Goal: Information Seeking & Learning: Find specific fact

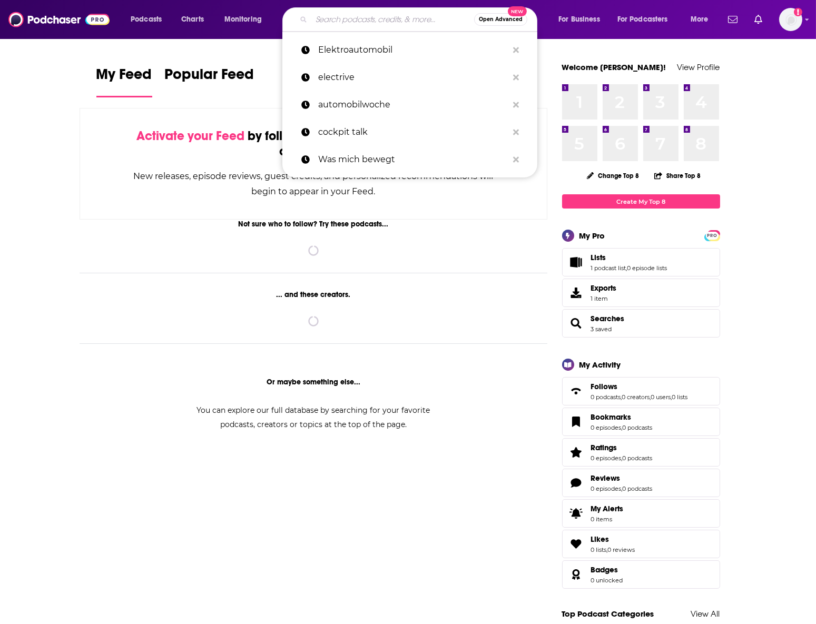
click at [361, 17] on input "Search podcasts, credits, & more..." at bounding box center [392, 19] width 163 height 17
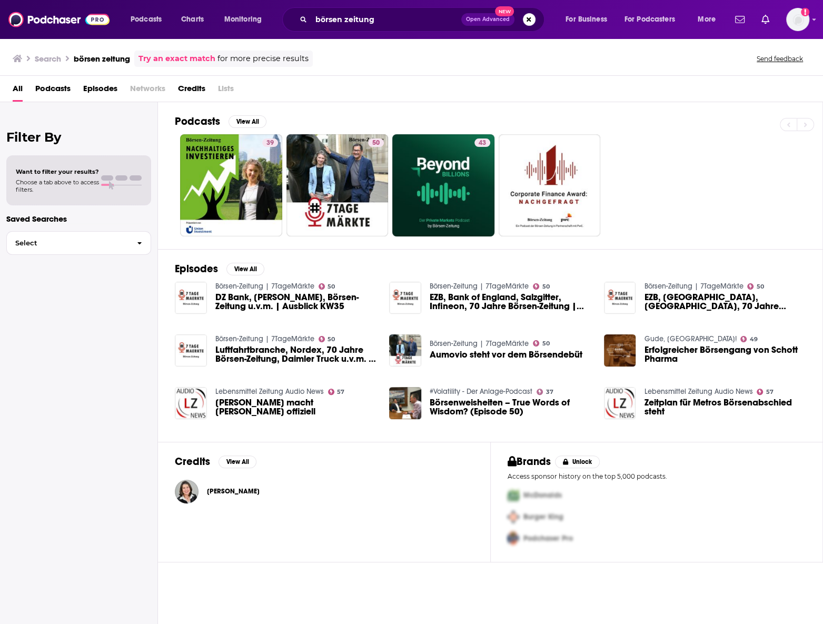
click at [53, 90] on span "Podcasts" at bounding box center [52, 91] width 35 height 22
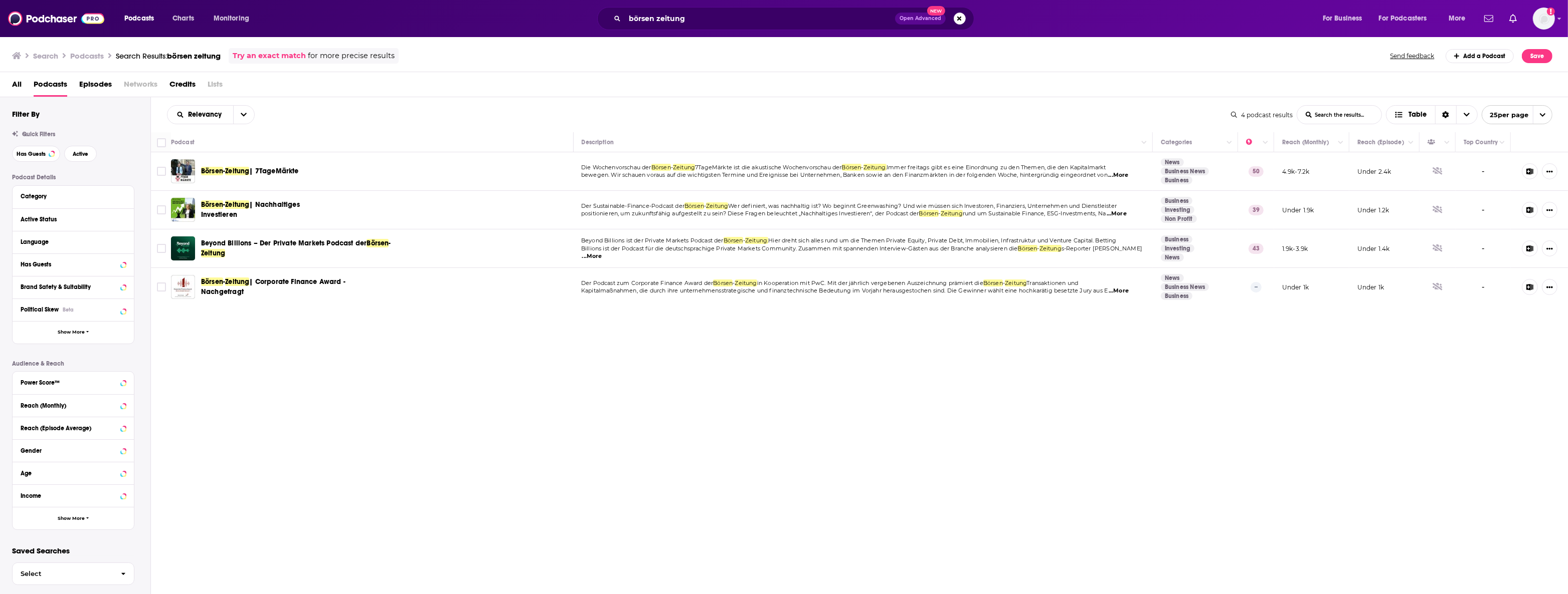
click at [776, 175] on span "...More" at bounding box center [1118, 175] width 20 height 8
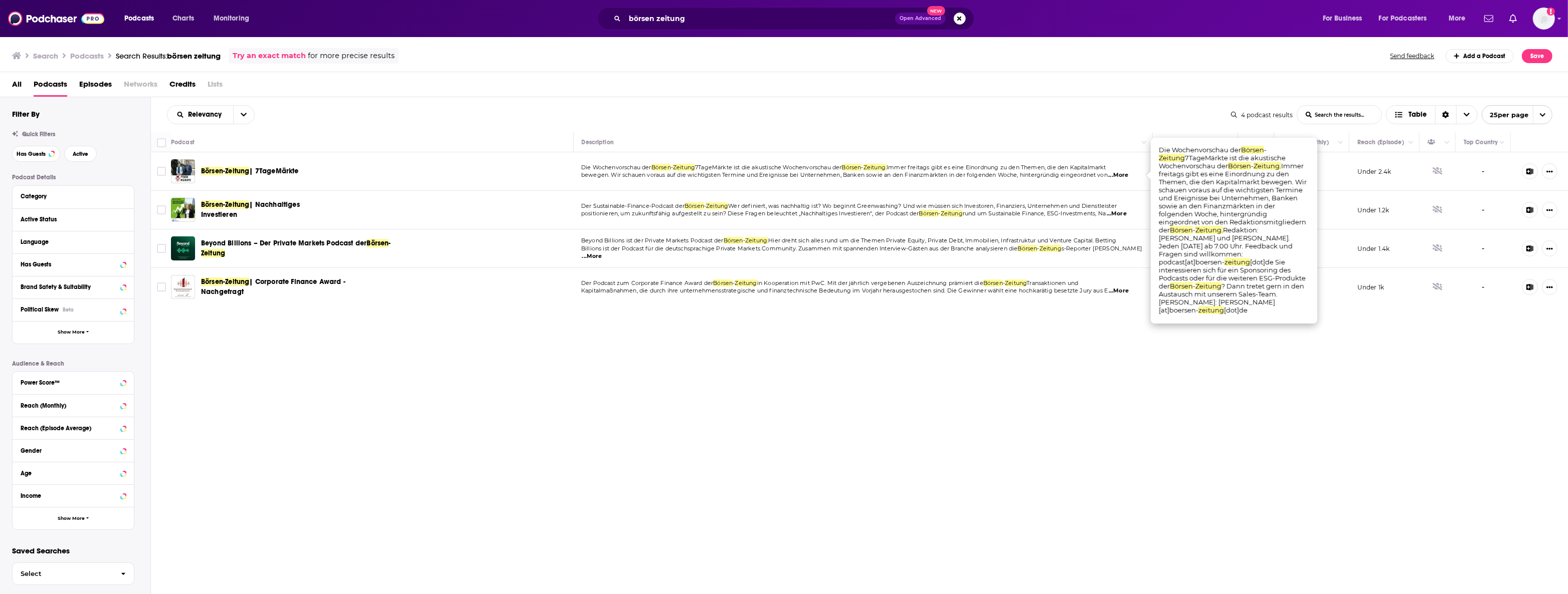
click at [776, 176] on span "...More" at bounding box center [1118, 175] width 20 height 8
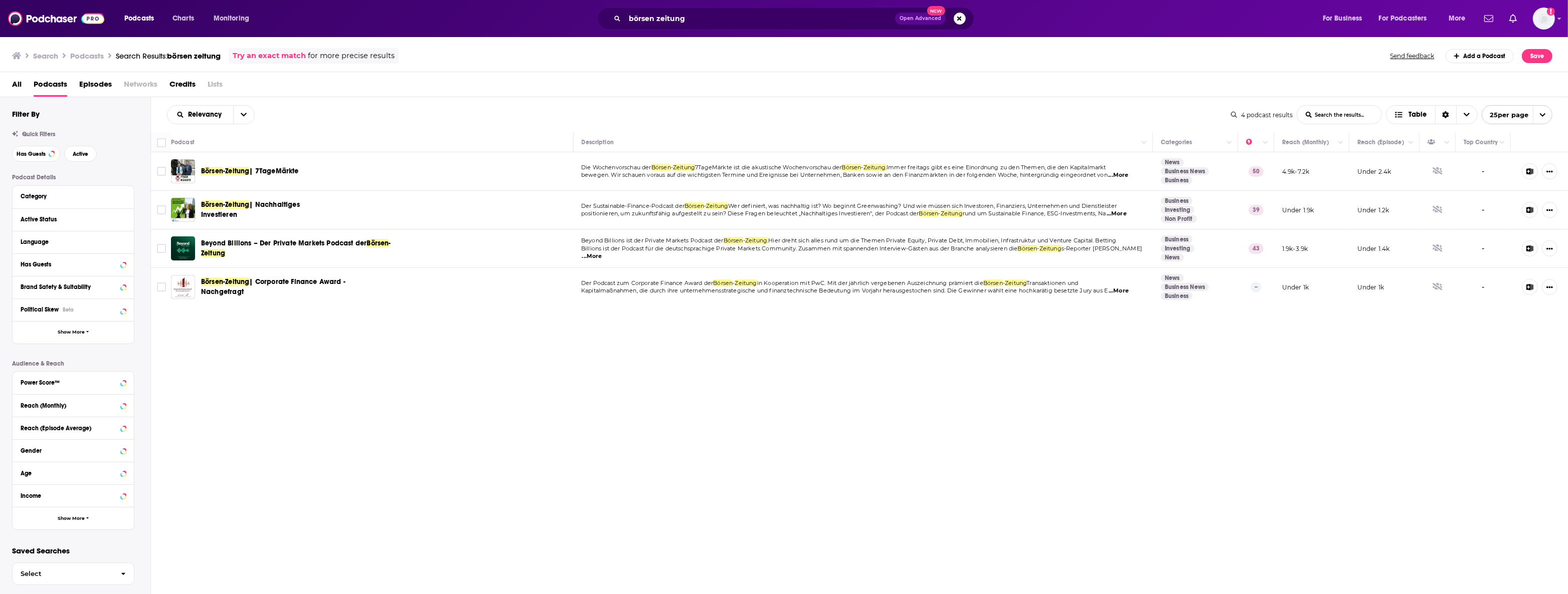
click at [776, 176] on span "...More" at bounding box center [1118, 175] width 20 height 8
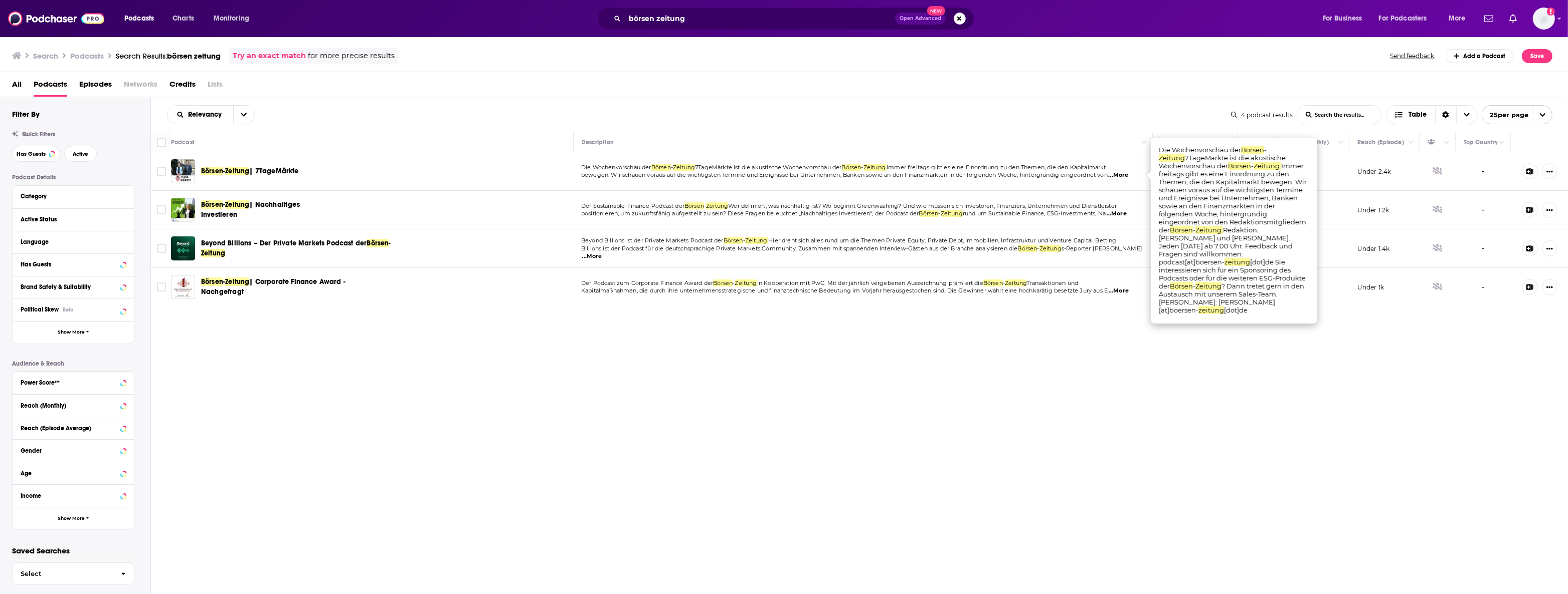
drag, startPoint x: 1433, startPoint y: 416, endPoint x: 1431, endPoint y: 406, distance: 10.2
click at [776, 414] on div "Relevancy List Search Input Search the results... Table 4 podcast results List …" at bounding box center [859, 376] width 1417 height 559
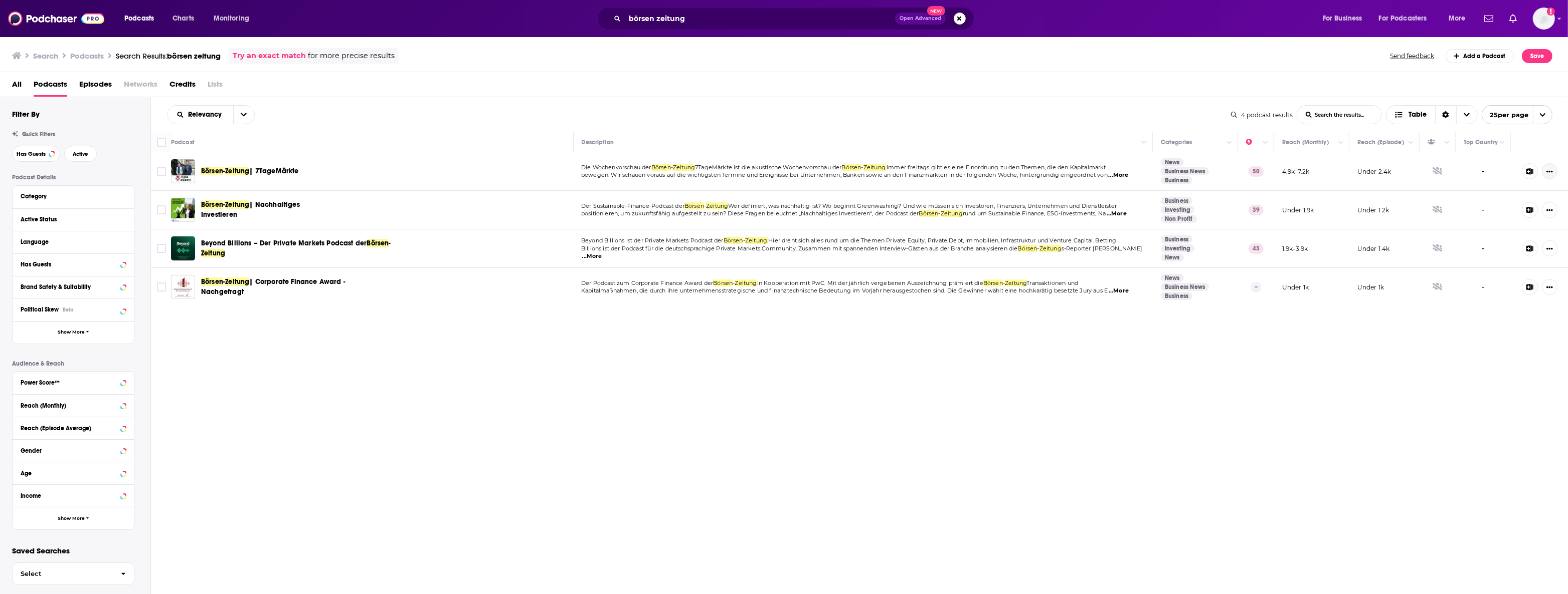
click at [776, 171] on icon "Show More Button" at bounding box center [1550, 172] width 7 height 2
click at [776, 409] on div "Relevancy List Search Input Search the results... Table 4 podcast results List …" at bounding box center [859, 376] width 1417 height 559
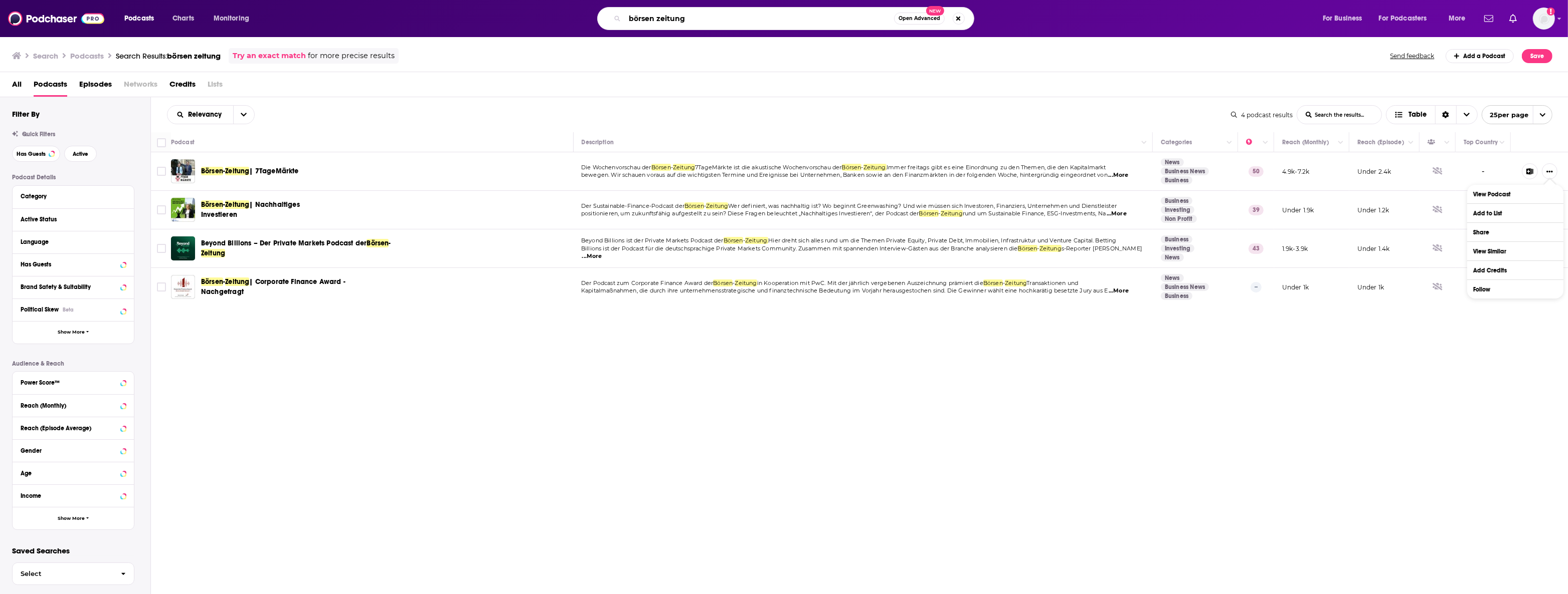
drag, startPoint x: 742, startPoint y: 15, endPoint x: 564, endPoint y: 30, distance: 178.6
click at [564, 30] on div "Podcasts Charts Monitoring börsen zeitung Open Advanced New For Business For Po…" at bounding box center [784, 18] width 1568 height 37
type input "future finance podcast"
